Goal: Task Accomplishment & Management: Complete application form

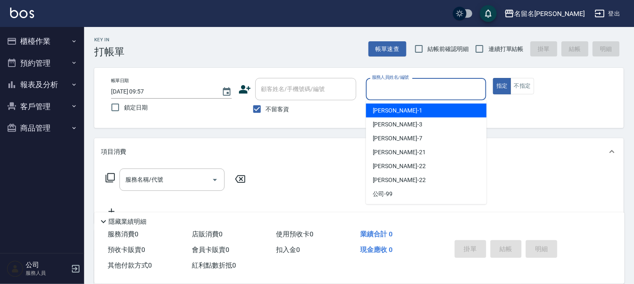
click at [436, 85] on input "服務人員姓名/編號" at bounding box center [426, 89] width 113 height 15
type input "[PERSON_NAME]-7"
type button "true"
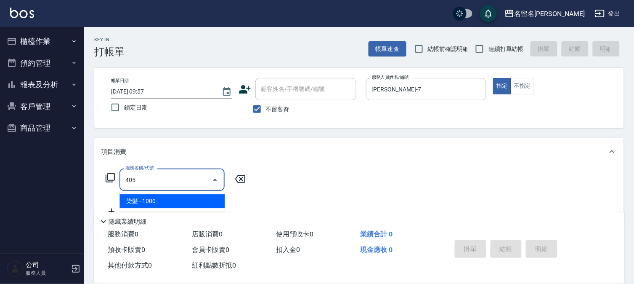
type input "染髮(405)"
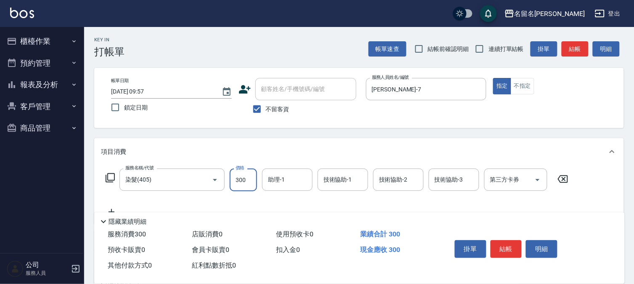
type input "3000"
type input "0"
click at [305, 178] on icon "Clear" at bounding box center [303, 179] width 8 height 8
click at [289, 180] on input "0" at bounding box center [281, 179] width 30 height 15
click at [215, 172] on div "服務名稱/代號 染髮(405) 服務名稱/代號 價格 3000 價格 助理-1 0 助理-1 技術協助-1 技術協助-1 技術協助-2 技術協助-2 技術協助…" at bounding box center [337, 179] width 472 height 23
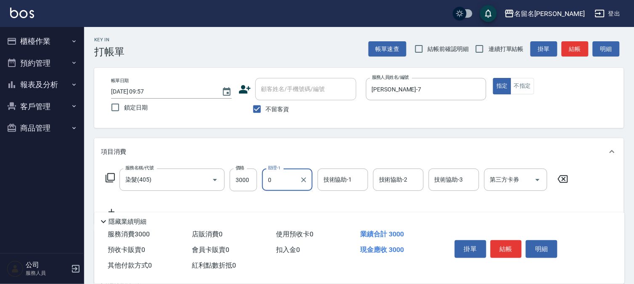
click at [284, 178] on input "0" at bounding box center [281, 179] width 30 height 15
type input "[PERSON_NAME]-7"
click at [407, 175] on input "技術協助-2" at bounding box center [398, 179] width 43 height 15
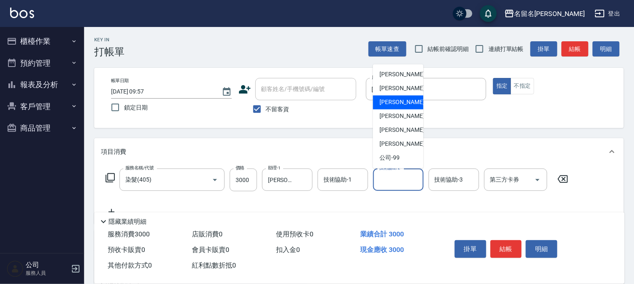
click at [397, 101] on span "[PERSON_NAME]-7" at bounding box center [405, 102] width 50 height 9
type input "[PERSON_NAME]-7"
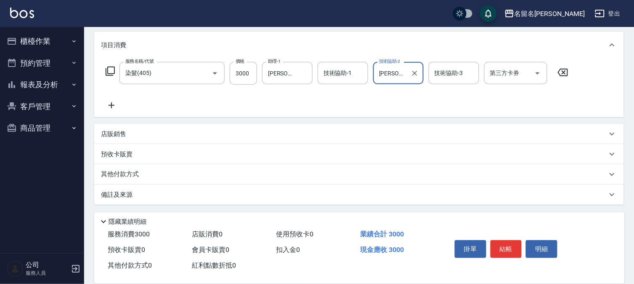
scroll to position [107, 0]
click at [110, 104] on icon at bounding box center [112, 105] width 6 height 6
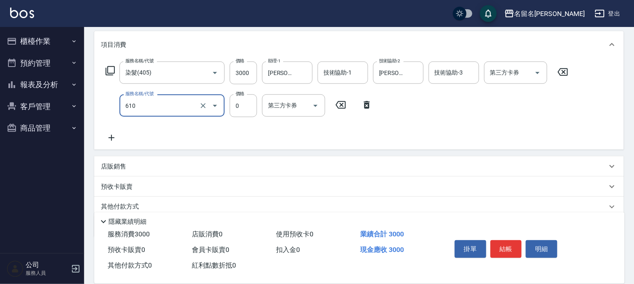
type input "新雪海微酸卡卷免費(610)"
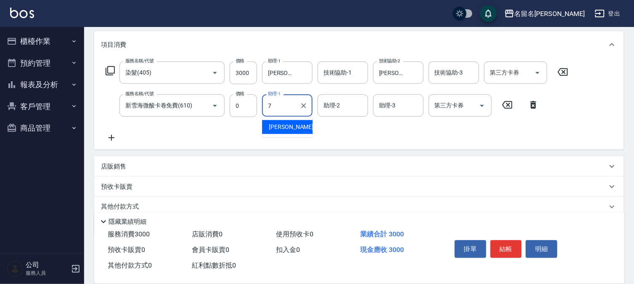
type input "[PERSON_NAME]-7"
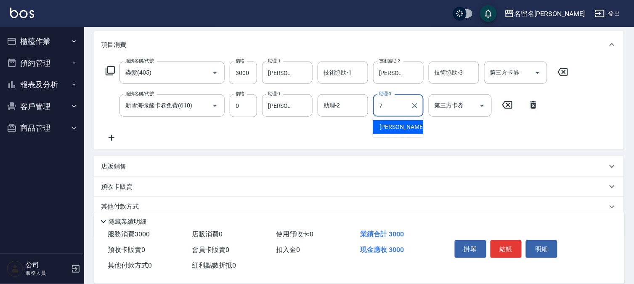
type input "[PERSON_NAME]-7"
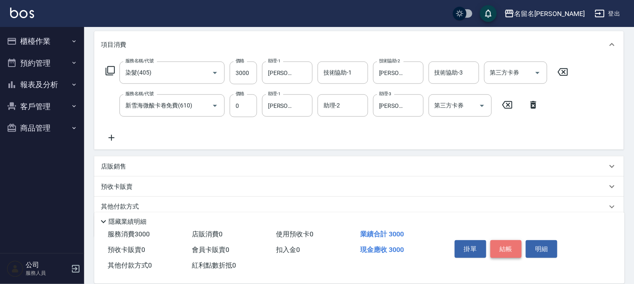
click at [506, 243] on button "結帳" at bounding box center [506, 249] width 32 height 18
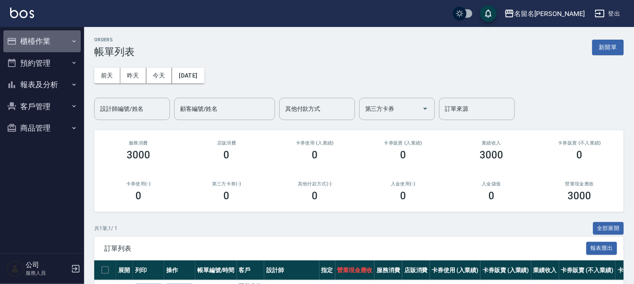
click at [44, 37] on button "櫃檯作業" at bounding box center [41, 41] width 77 height 22
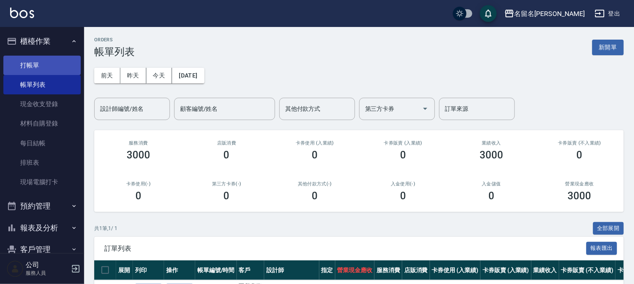
click at [45, 64] on link "打帳單" at bounding box center [41, 65] width 77 height 19
